Goal: Information Seeking & Learning: Learn about a topic

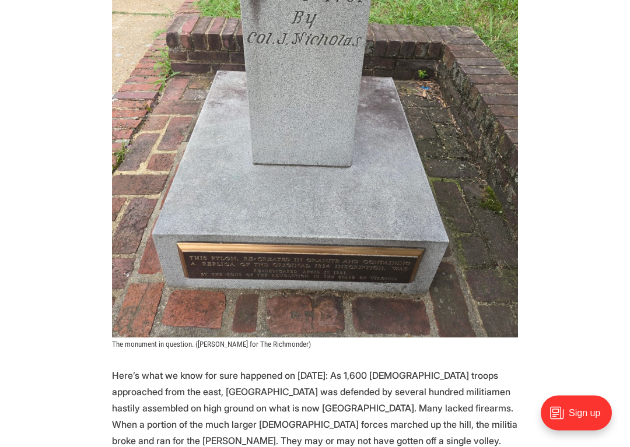
scroll to position [738, 0]
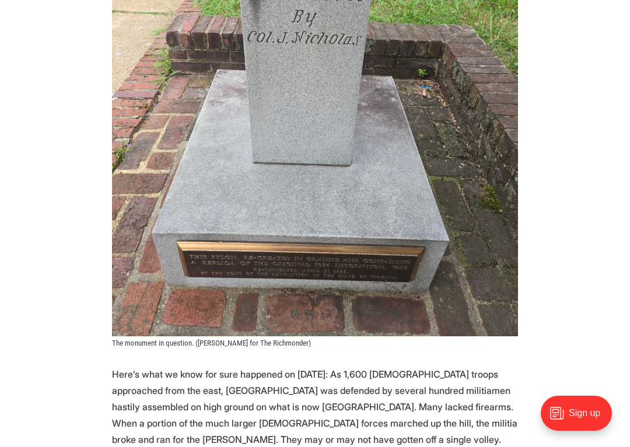
click at [497, 336] on img at bounding box center [315, 66] width 406 height 541
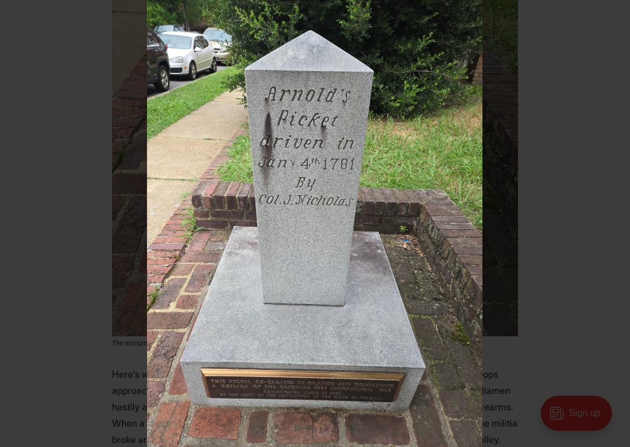
click at [629, 12] on button at bounding box center [617, 13] width 26 height 26
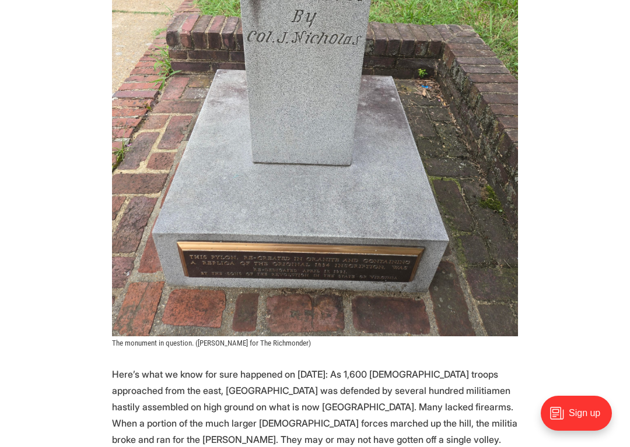
click at [619, 9] on button at bounding box center [617, 13] width 26 height 26
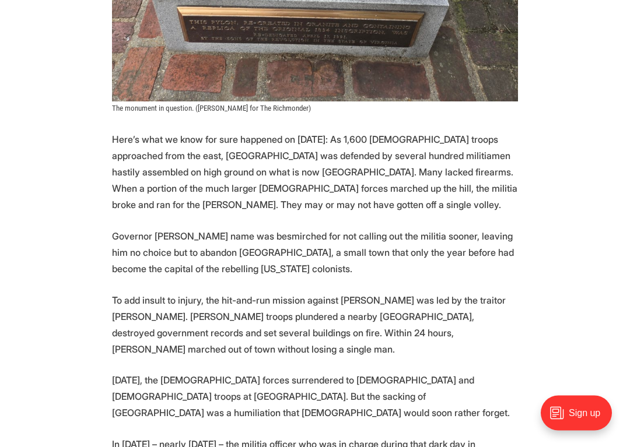
scroll to position [973, 0]
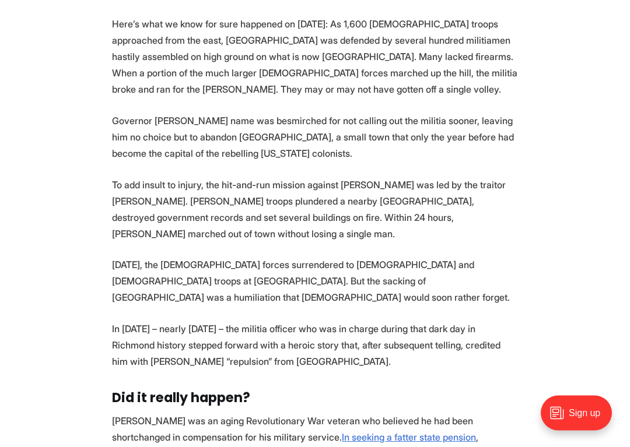
scroll to position [1089, 0]
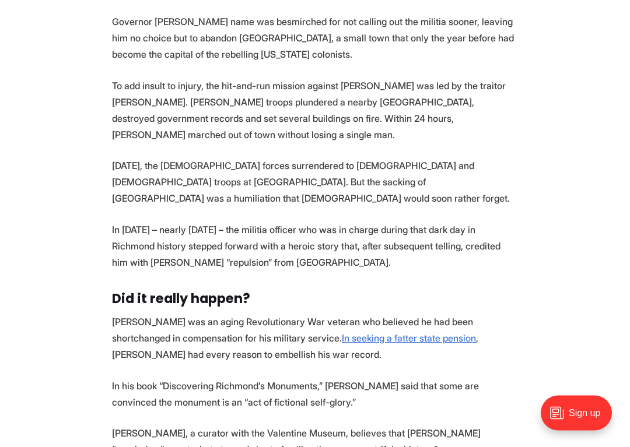
scroll to position [1187, 0]
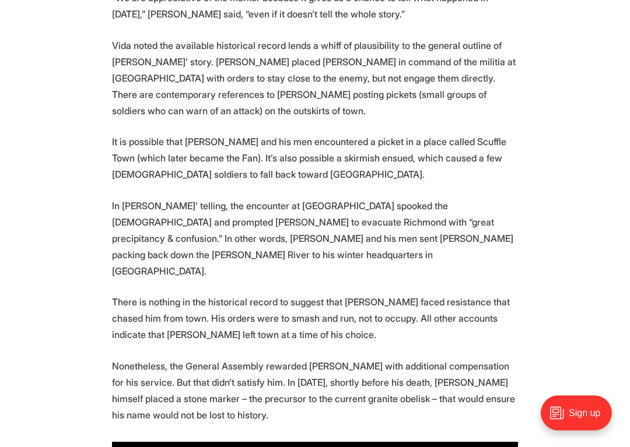
scroll to position [1671, 0]
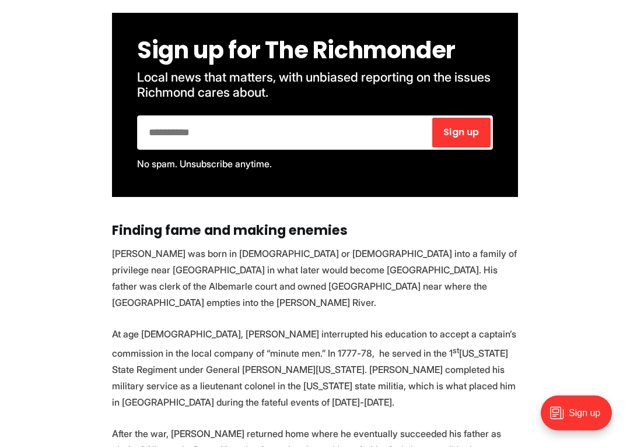
scroll to position [2100, 0]
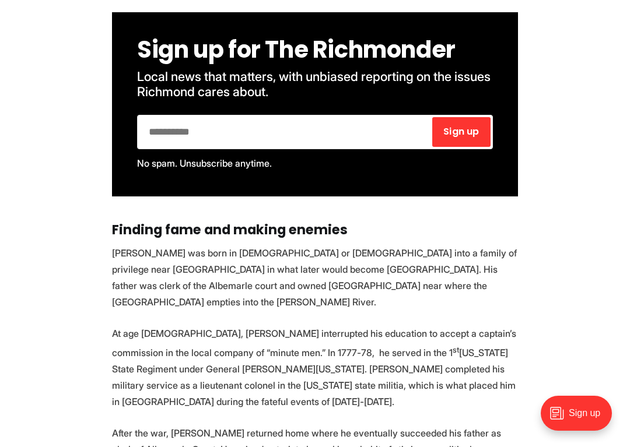
click at [581, 345] on section "A granite obelisk located at the corner of [GEOGRAPHIC_DATA] and [GEOGRAPHIC_DA…" at bounding box center [315, 382] width 630 height 4129
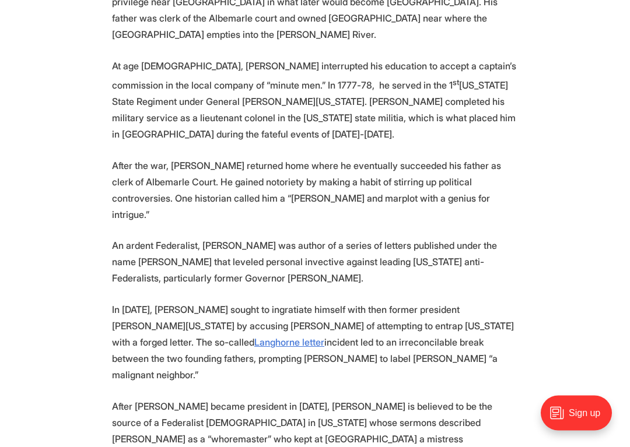
scroll to position [2368, 0]
click at [585, 341] on section "A granite obelisk located at the corner of [GEOGRAPHIC_DATA] and [GEOGRAPHIC_DA…" at bounding box center [315, 114] width 630 height 4129
click at [578, 341] on section "A granite obelisk located at the corner of [GEOGRAPHIC_DATA] and [GEOGRAPHIC_DA…" at bounding box center [315, 114] width 630 height 4129
click at [573, 339] on section "A granite obelisk located at the corner of [GEOGRAPHIC_DATA] and [GEOGRAPHIC_DA…" at bounding box center [315, 114] width 630 height 4129
click at [570, 315] on section "A granite obelisk located at the corner of [GEOGRAPHIC_DATA] and [GEOGRAPHIC_DA…" at bounding box center [315, 114] width 630 height 4129
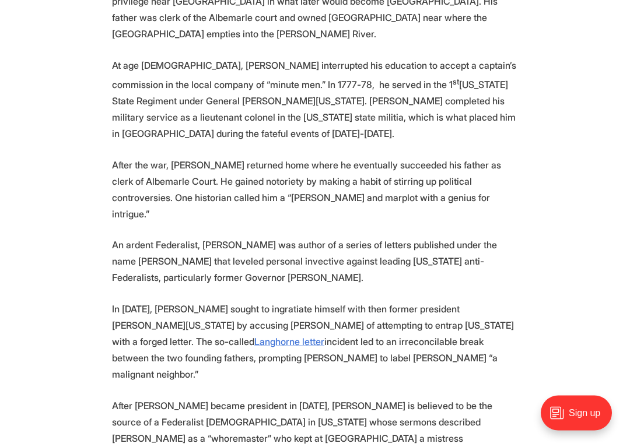
click at [579, 343] on section "A granite obelisk located at the corner of [GEOGRAPHIC_DATA] and [GEOGRAPHIC_DA…" at bounding box center [315, 114] width 630 height 4129
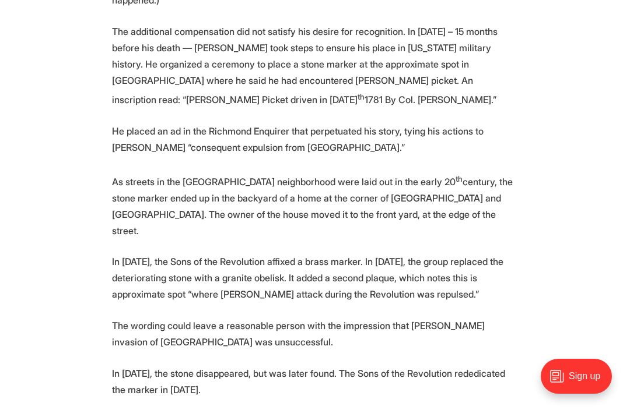
scroll to position [3096, 0]
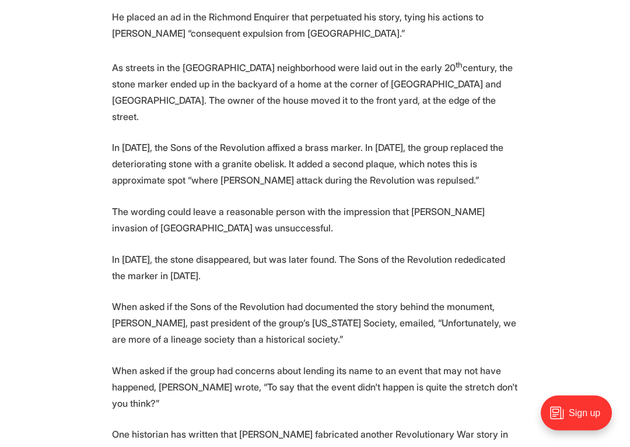
scroll to position [3219, 0]
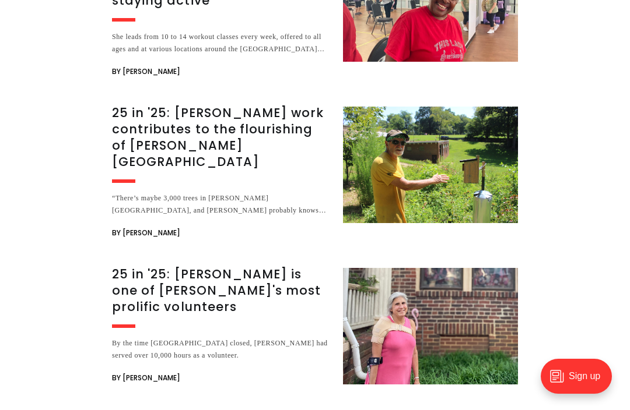
scroll to position [4853, 0]
